Goal: Book appointment/travel/reservation

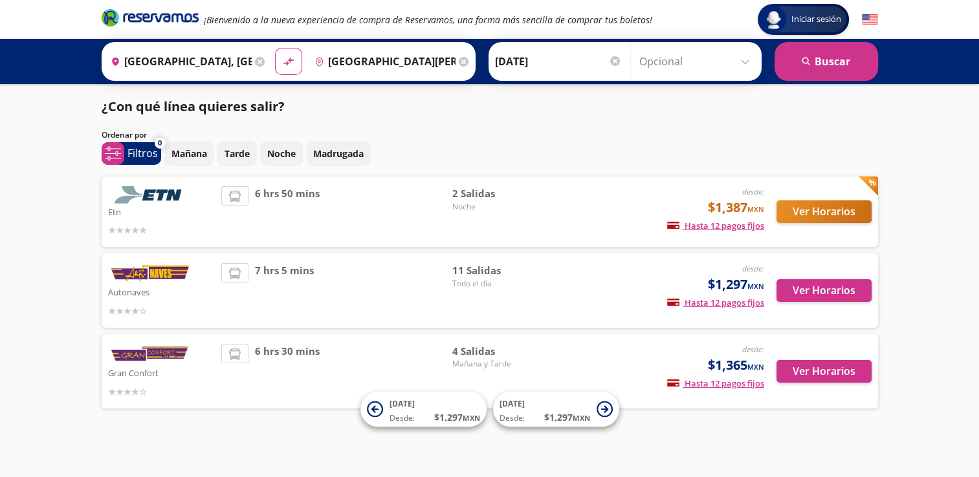
scroll to position [2, 0]
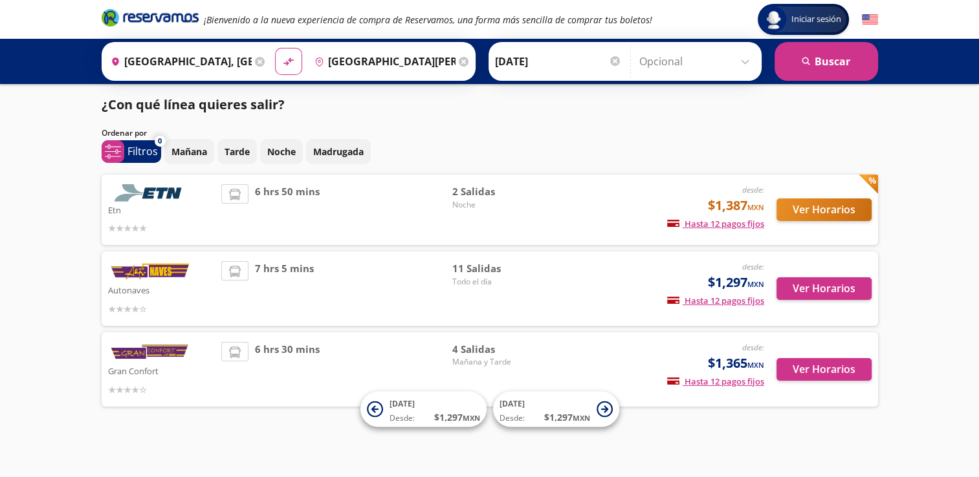
click at [158, 191] on img at bounding box center [150, 192] width 84 height 17
click at [810, 284] on button "Ver Horarios" at bounding box center [823, 288] width 95 height 23
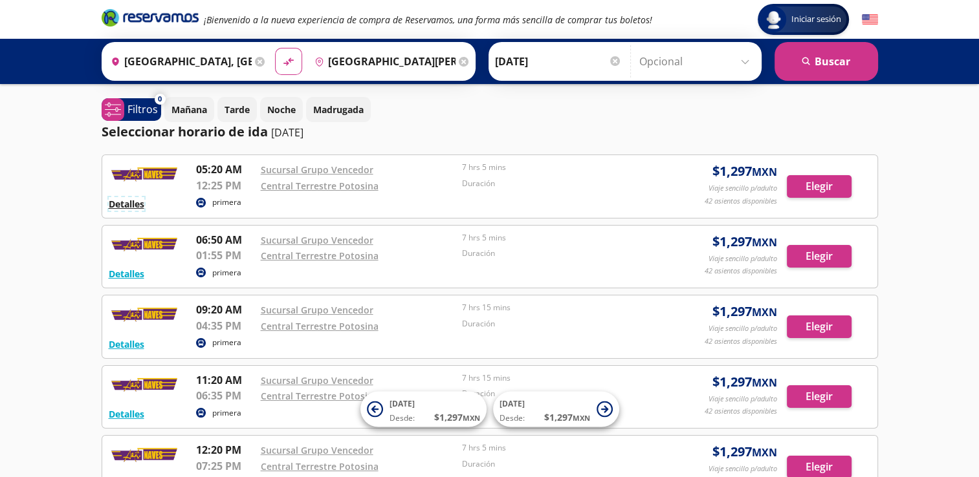
click at [123, 206] on button "Detalles" at bounding box center [127, 204] width 36 height 14
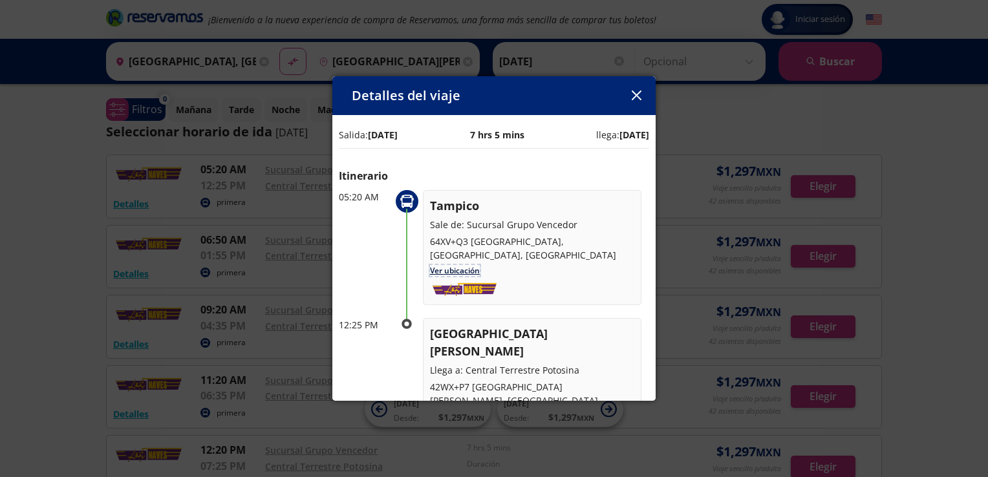
click at [458, 265] on link "Ver ubicación" at bounding box center [455, 270] width 50 height 11
click at [23, 193] on div "Detalles del viaje Salida: [DATE] 7 hrs 5 mins llega: [DATE] Itinerario 05:20 A…" at bounding box center [494, 238] width 988 height 477
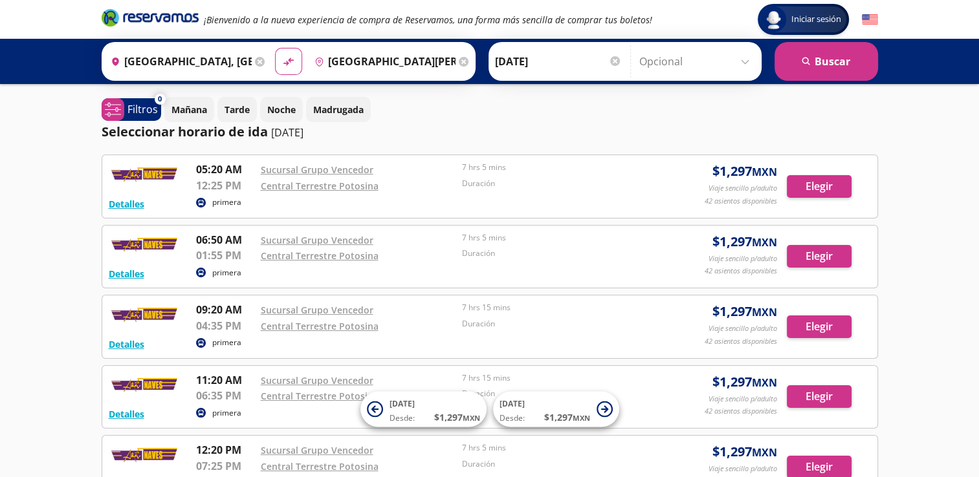
scroll to position [3, 0]
